Goal: Task Accomplishment & Management: Manage account settings

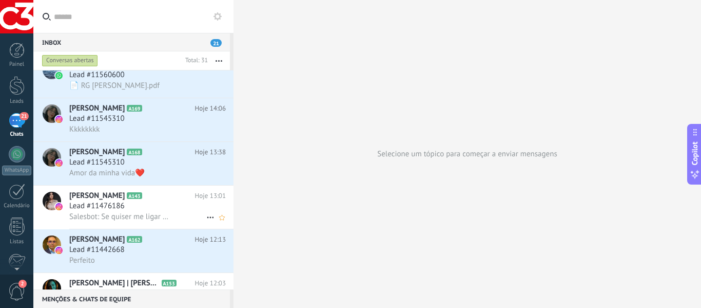
click at [162, 216] on span "Salesbot: Se quiser me ligar te explico isso" at bounding box center [119, 217] width 100 height 10
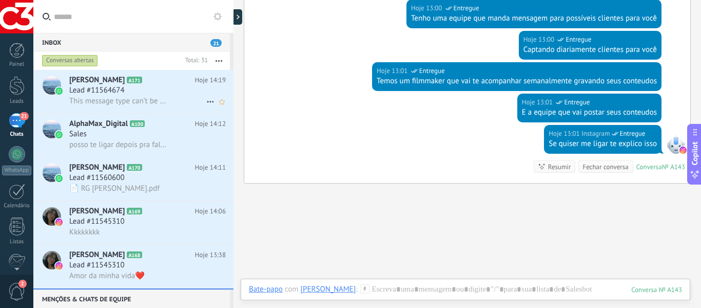
drag, startPoint x: 167, startPoint y: 89, endPoint x: 171, endPoint y: 93, distance: 5.8
click at [167, 89] on div "Lead #11564674" at bounding box center [147, 90] width 157 height 10
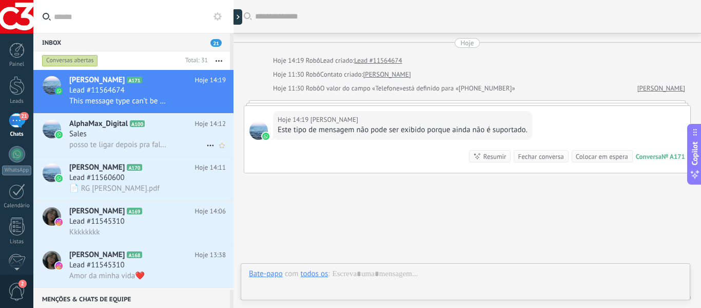
scroll to position [45, 0]
